Goal: Transaction & Acquisition: Purchase product/service

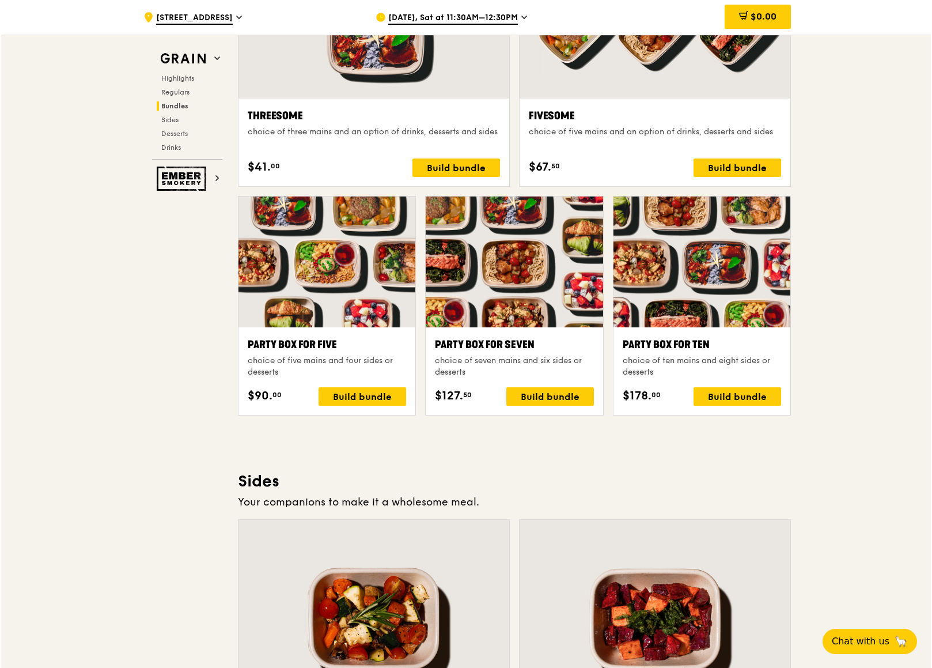
scroll to position [2128, 0]
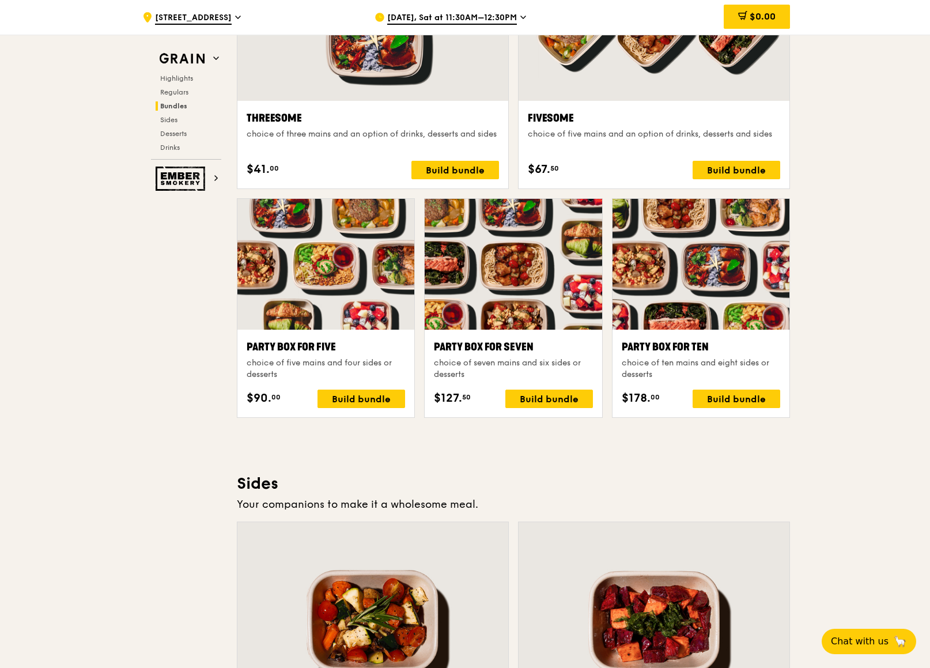
click at [471, 257] on div at bounding box center [513, 264] width 177 height 131
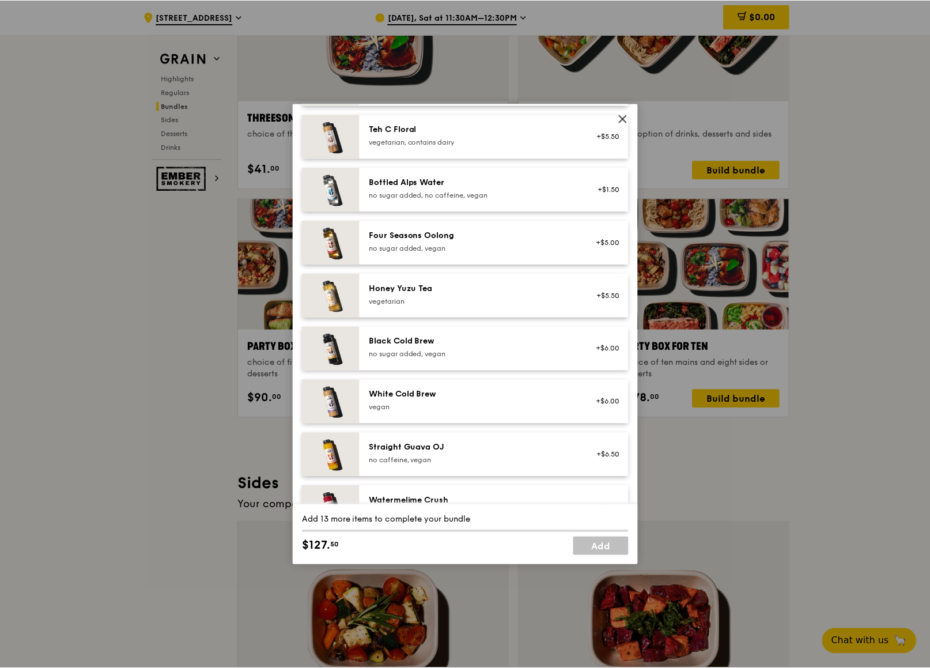
scroll to position [1319, 0]
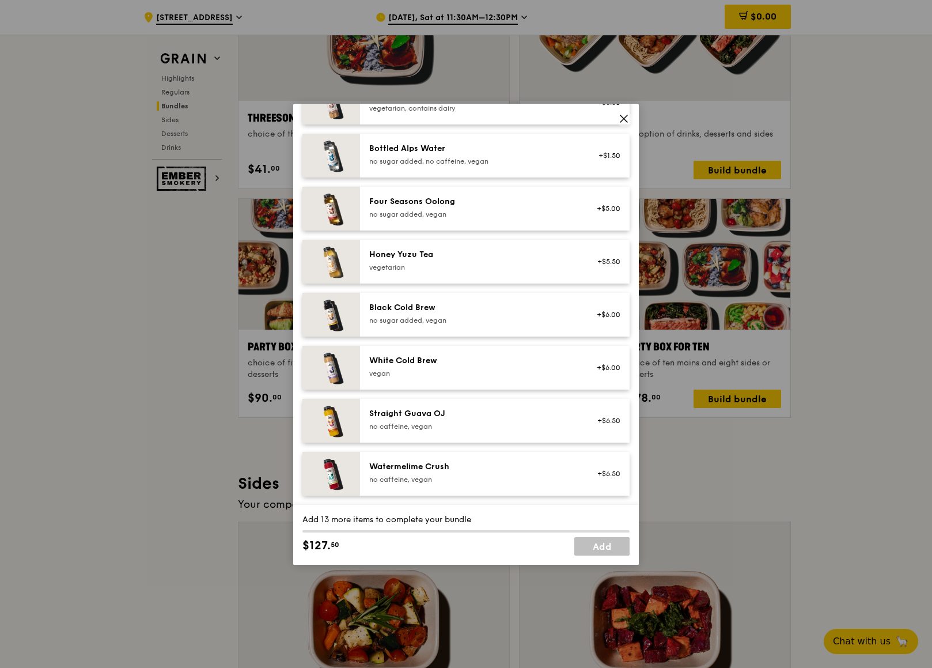
click at [622, 119] on icon at bounding box center [624, 118] width 10 height 10
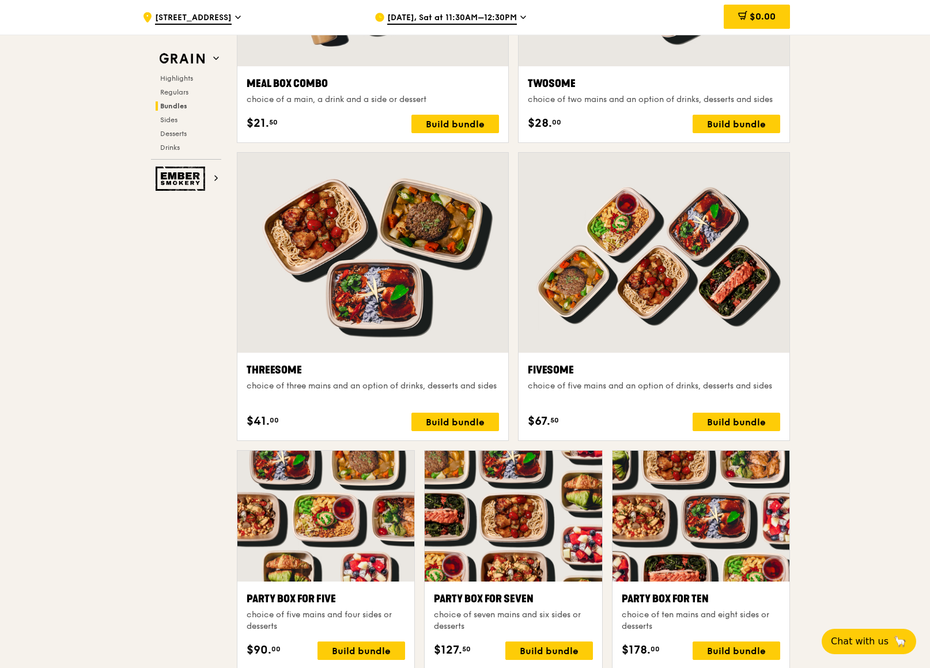
scroll to position [1110, 0]
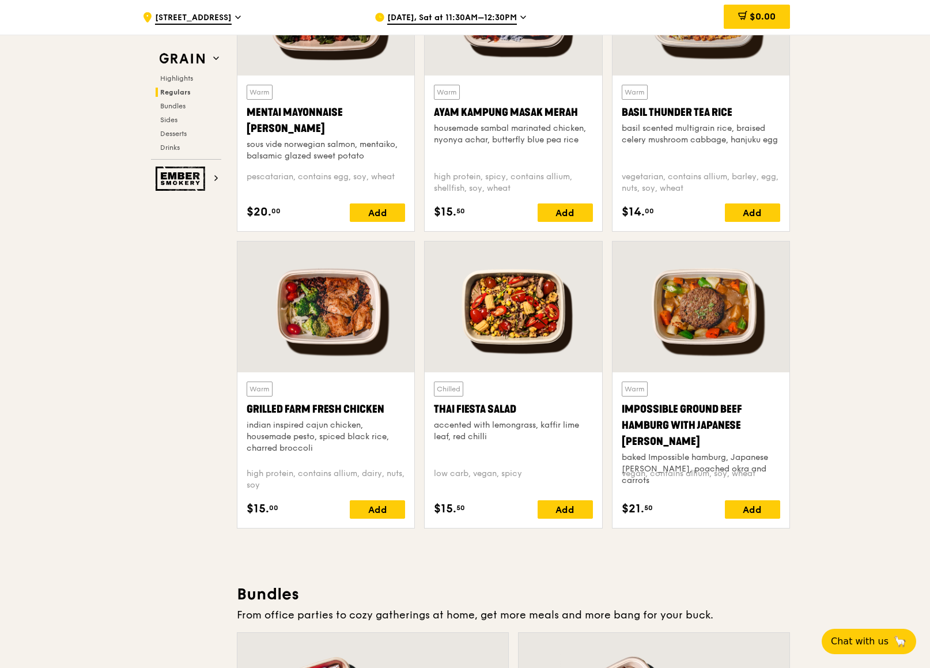
drag, startPoint x: 390, startPoint y: 407, endPoint x: 247, endPoint y: 410, distance: 142.9
click at [247, 410] on div "Grilled Farm Fresh Chicken" at bounding box center [326, 409] width 158 height 16
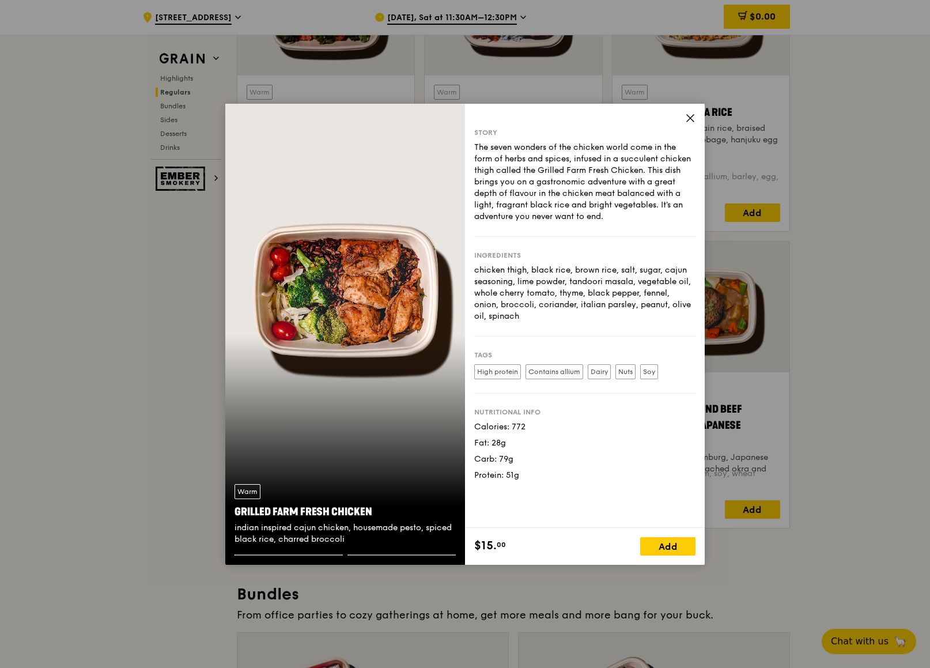
copy div "Grilled Farm Fresh Chicken"
click at [686, 119] on icon at bounding box center [690, 118] width 10 height 10
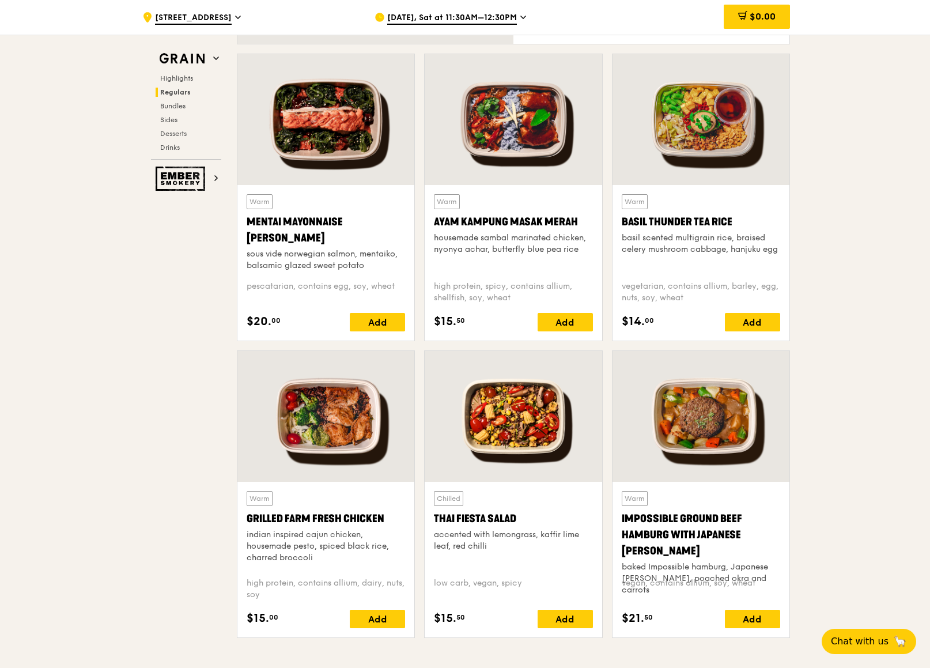
scroll to position [880, 0]
